Goal: Complete application form: Complete application form

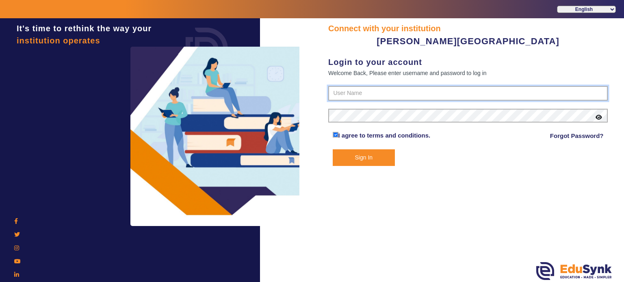
click at [346, 93] on input "text" at bounding box center [468, 93] width 280 height 15
paste input "894589336"
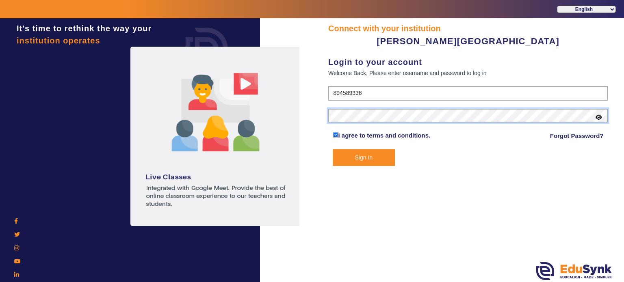
click at [333, 150] on button "Sign In" at bounding box center [364, 158] width 63 height 17
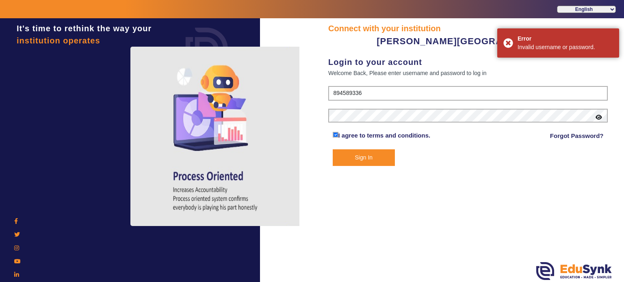
click at [600, 118] on icon at bounding box center [599, 118] width 7 height 6
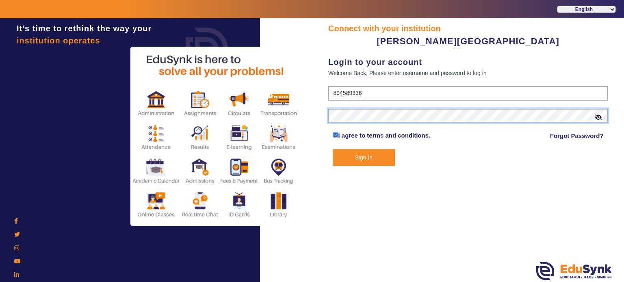
click at [333, 150] on button "Sign In" at bounding box center [364, 158] width 63 height 17
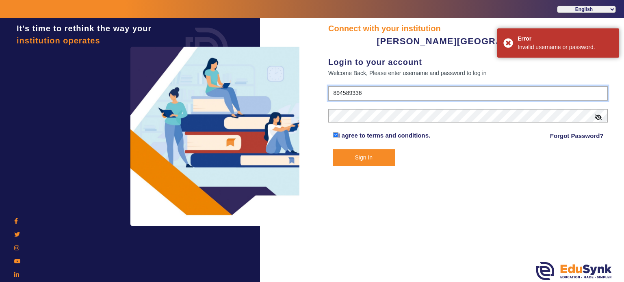
click at [335, 94] on input "894589336" at bounding box center [468, 93] width 280 height 15
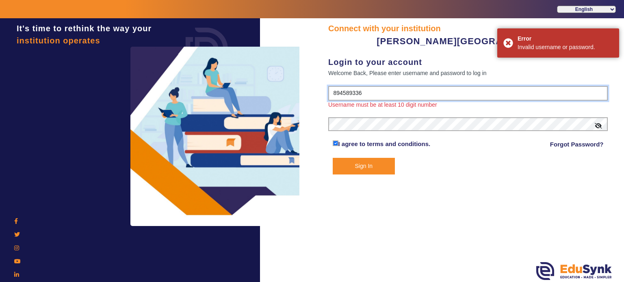
click at [333, 158] on button "Sign In" at bounding box center [364, 166] width 63 height 17
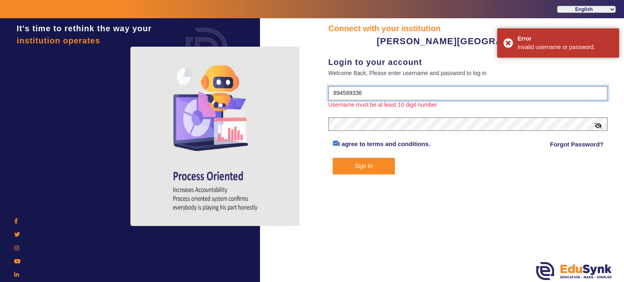
click at [377, 91] on input "894589336" at bounding box center [468, 93] width 280 height 15
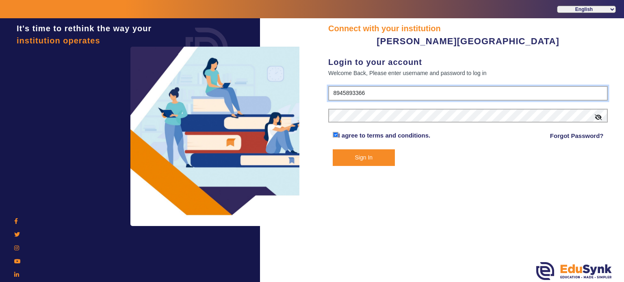
type input "8945893366"
click at [333, 150] on button "Sign In" at bounding box center [364, 158] width 63 height 17
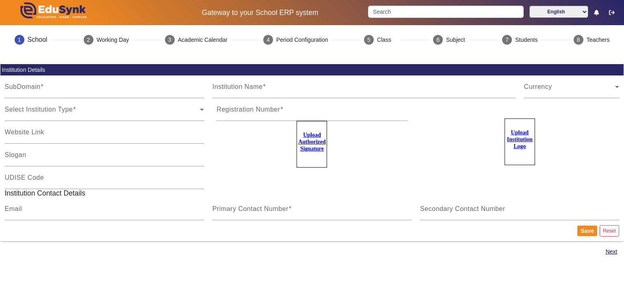
type input "KishalayWB"
type input "[PERSON_NAME][GEOGRAPHIC_DATA]"
type input "NA"
type input "[EMAIL_ADDRESS][DOMAIN_NAME]"
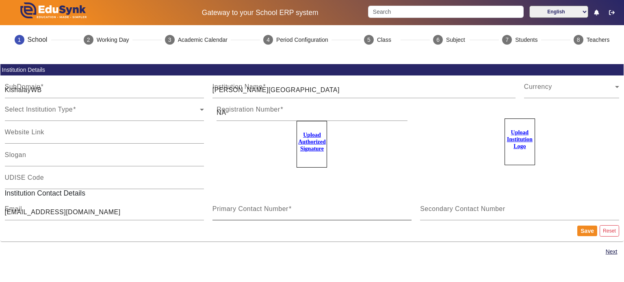
click at [267, 218] on div "Primary Contact Number" at bounding box center [312, 209] width 199 height 23
click at [251, 216] on input "Primary Contact Number" at bounding box center [312, 213] width 199 height 10
click at [262, 214] on input "Primary Contact Number" at bounding box center [312, 213] width 199 height 10
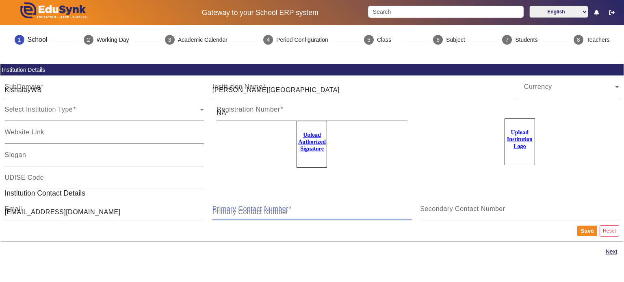
click at [323, 209] on input "Primary Contact Number" at bounding box center [312, 213] width 199 height 10
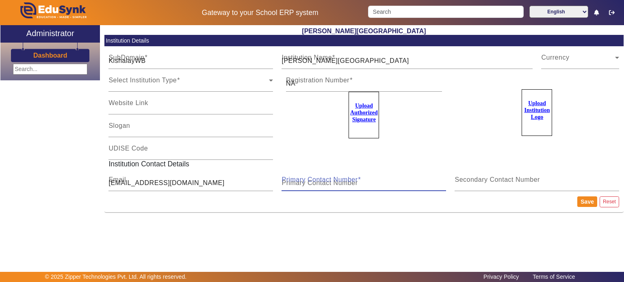
click at [298, 184] on input "Primary Contact Number" at bounding box center [364, 183] width 165 height 10
